Goal: Information Seeking & Learning: Learn about a topic

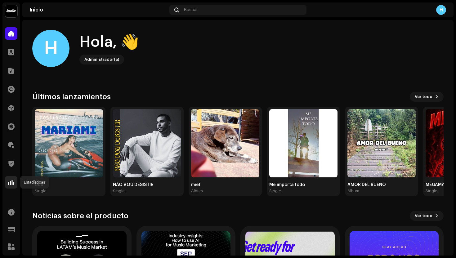
click at [7, 180] on div at bounding box center [11, 182] width 12 height 12
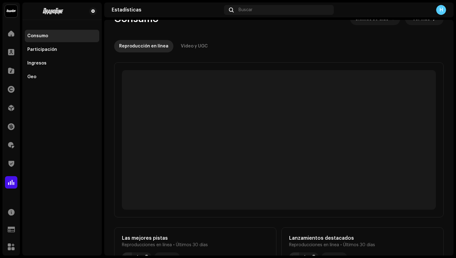
scroll to position [19, 0]
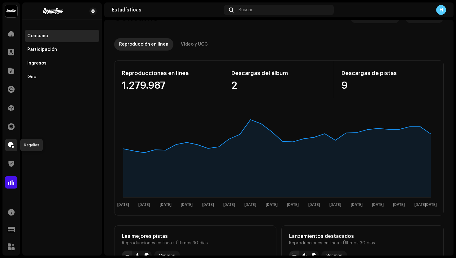
click at [11, 144] on span at bounding box center [11, 145] width 6 height 5
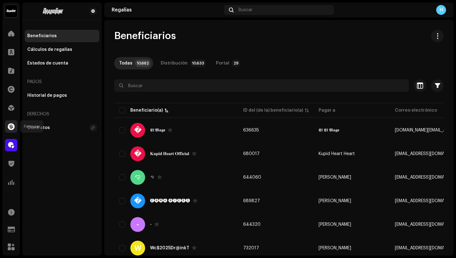
click at [11, 124] on span at bounding box center [11, 126] width 7 height 5
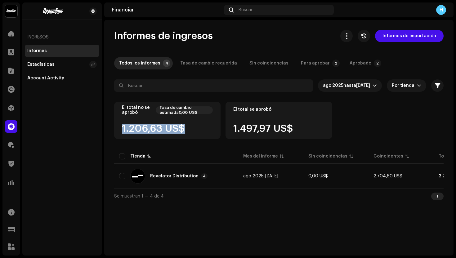
drag, startPoint x: 194, startPoint y: 130, endPoint x: 117, endPoint y: 124, distance: 77.2
click at [117, 124] on div "El total no se aprobó [PERSON_NAME] estimada0,00 US$ 1.206,63 US$" at bounding box center [167, 120] width 106 height 37
click at [195, 131] on div "1.206,63 US$" at bounding box center [167, 129] width 91 height 10
drag, startPoint x: 194, startPoint y: 131, endPoint x: 121, endPoint y: 130, distance: 73.8
click at [121, 130] on div "El total no se aprobó [PERSON_NAME] estimada0,00 US$ 1.206,63 US$" at bounding box center [167, 120] width 106 height 37
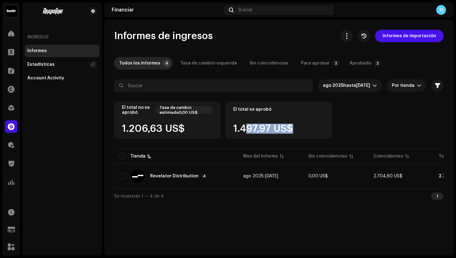
drag, startPoint x: 306, startPoint y: 135, endPoint x: 247, endPoint y: 128, distance: 59.4
click at [247, 128] on div "El total se aprobó 1.497,97 US$" at bounding box center [279, 120] width 106 height 37
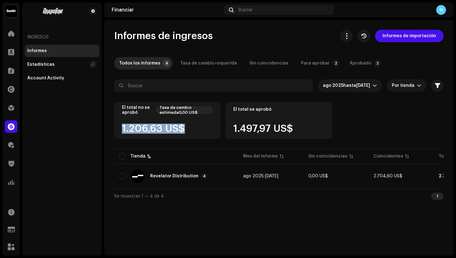
drag, startPoint x: 198, startPoint y: 127, endPoint x: 115, endPoint y: 127, distance: 82.5
click at [115, 128] on div "El total no se aprobó [PERSON_NAME] estimada0,00 US$ 1.206,63 US$" at bounding box center [167, 120] width 106 height 37
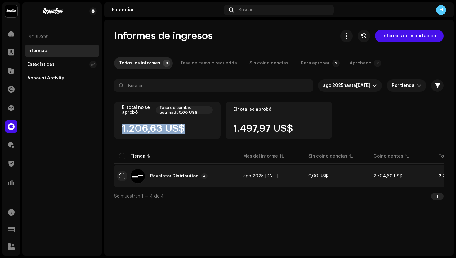
click at [123, 177] on input "checkbox" at bounding box center [122, 176] width 6 height 6
checkbox input "true"
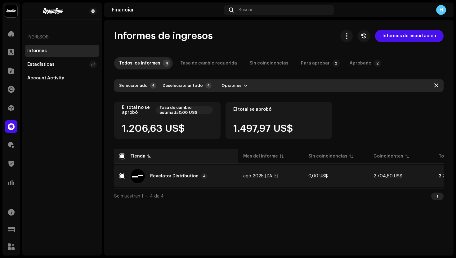
click at [123, 161] on th "Tienda" at bounding box center [176, 156] width 124 height 15
click at [123, 159] on input "checkbox" at bounding box center [122, 156] width 6 height 6
checkbox input "false"
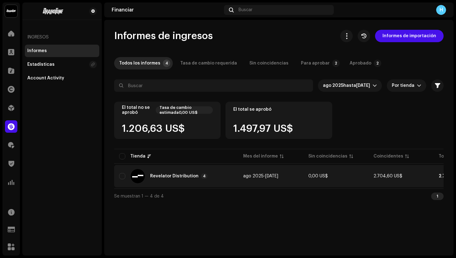
click at [158, 179] on div "Revelator Distribution 4" at bounding box center [176, 176] width 114 height 15
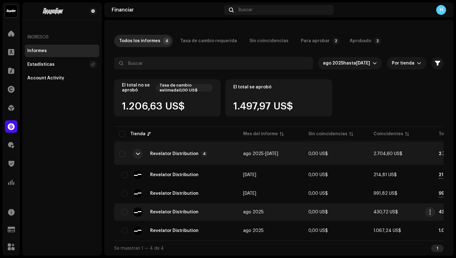
scroll to position [25, 0]
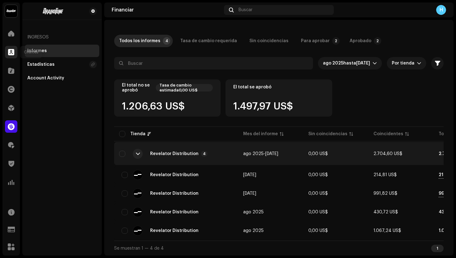
click at [9, 57] on div at bounding box center [11, 52] width 12 height 12
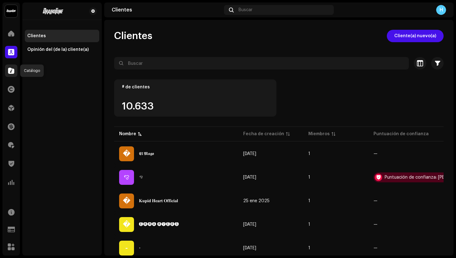
click at [8, 71] on span at bounding box center [11, 70] width 6 height 5
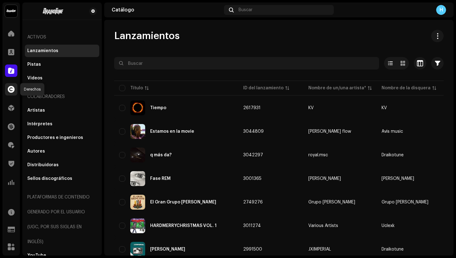
click at [8, 87] on span at bounding box center [11, 89] width 7 height 5
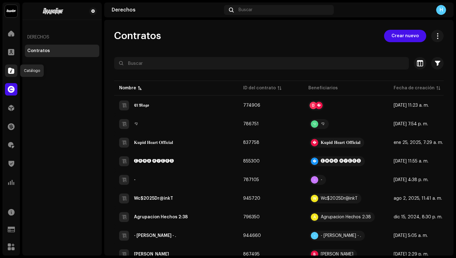
click at [8, 69] on span at bounding box center [11, 70] width 6 height 5
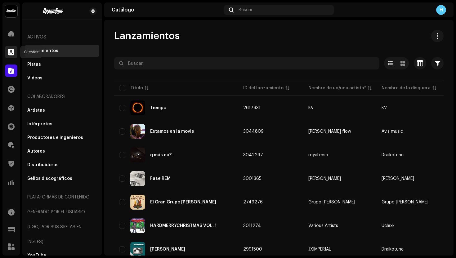
click at [8, 51] on span at bounding box center [11, 52] width 6 height 5
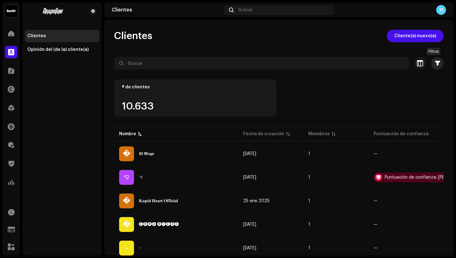
click at [435, 64] on span "button" at bounding box center [437, 63] width 5 height 5
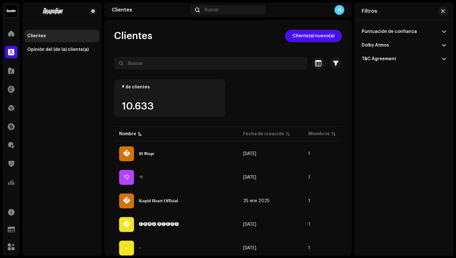
click at [429, 32] on p-accordion-header "Puntuación de confianza" at bounding box center [404, 32] width 84 height 14
click at [383, 81] on p-accordion-header "Dolby Atmos" at bounding box center [404, 84] width 84 height 14
click at [379, 122] on p-accordion-header "T&C Agreement" at bounding box center [404, 125] width 84 height 14
click at [376, 107] on div "Deshabilitado" at bounding box center [376, 107] width 28 height 5
radio input "true"
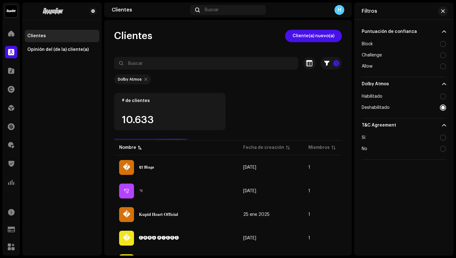
click at [281, 102] on div "# de clientes 10.633" at bounding box center [228, 116] width 228 height 46
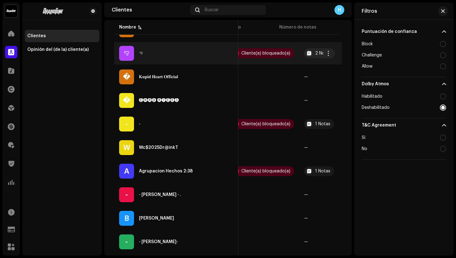
scroll to position [135, 0]
